Goal: Information Seeking & Learning: Learn about a topic

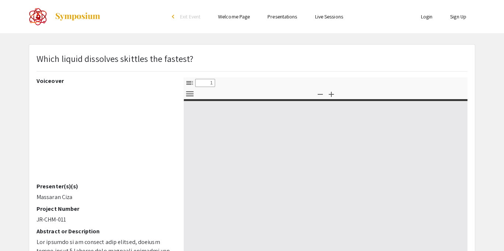
select select "custom"
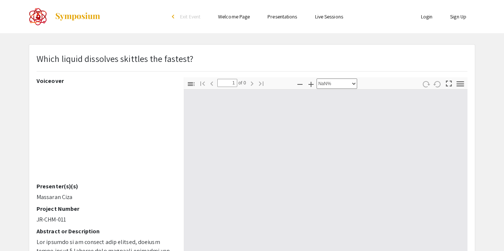
type input "0"
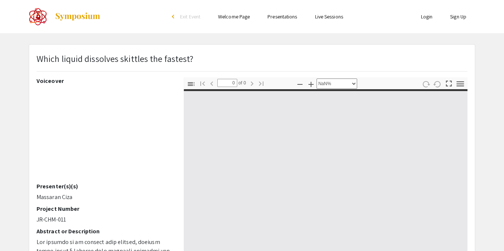
select select "auto"
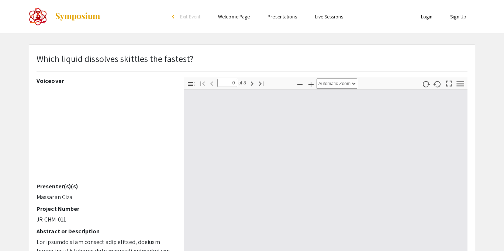
type input "1"
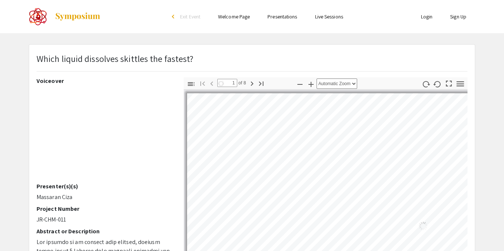
select select "auto"
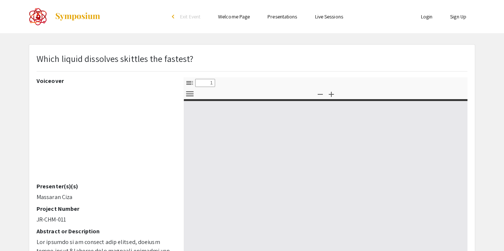
select select "custom"
type input "0"
select select "custom"
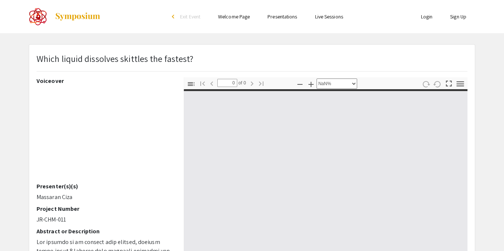
type input "1"
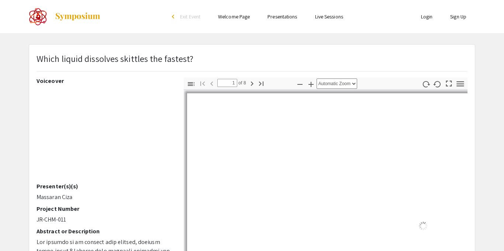
select select "auto"
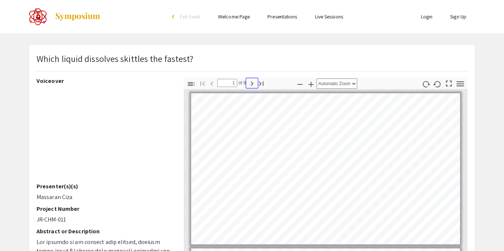
click at [251, 83] on icon "button" at bounding box center [252, 83] width 9 height 9
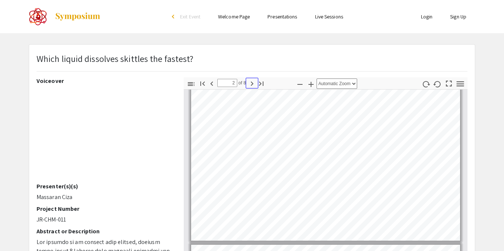
click at [251, 83] on icon "button" at bounding box center [252, 83] width 9 height 9
click at [252, 84] on icon "button" at bounding box center [252, 84] width 3 height 4
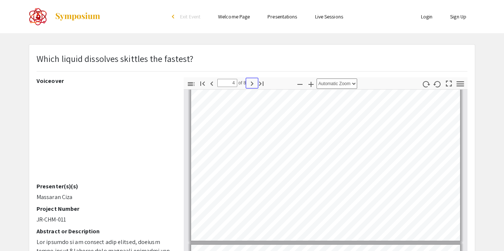
type input "5"
